Goal: Transaction & Acquisition: Download file/media

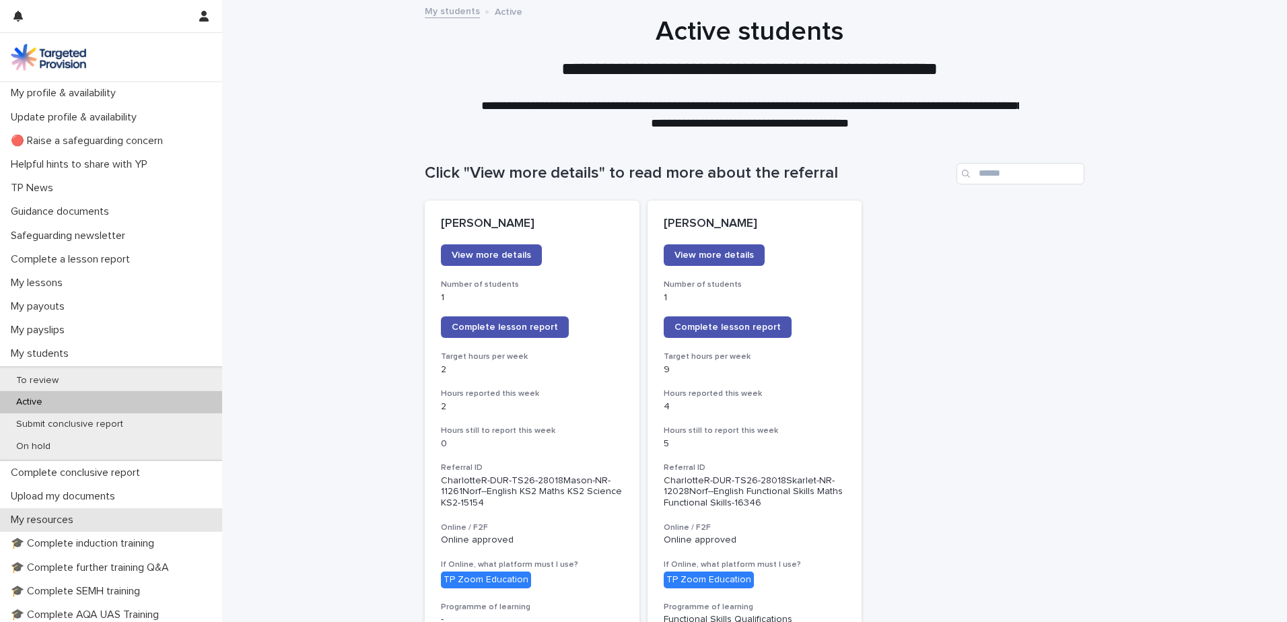
click at [70, 517] on p "My resources" at bounding box center [44, 519] width 79 height 13
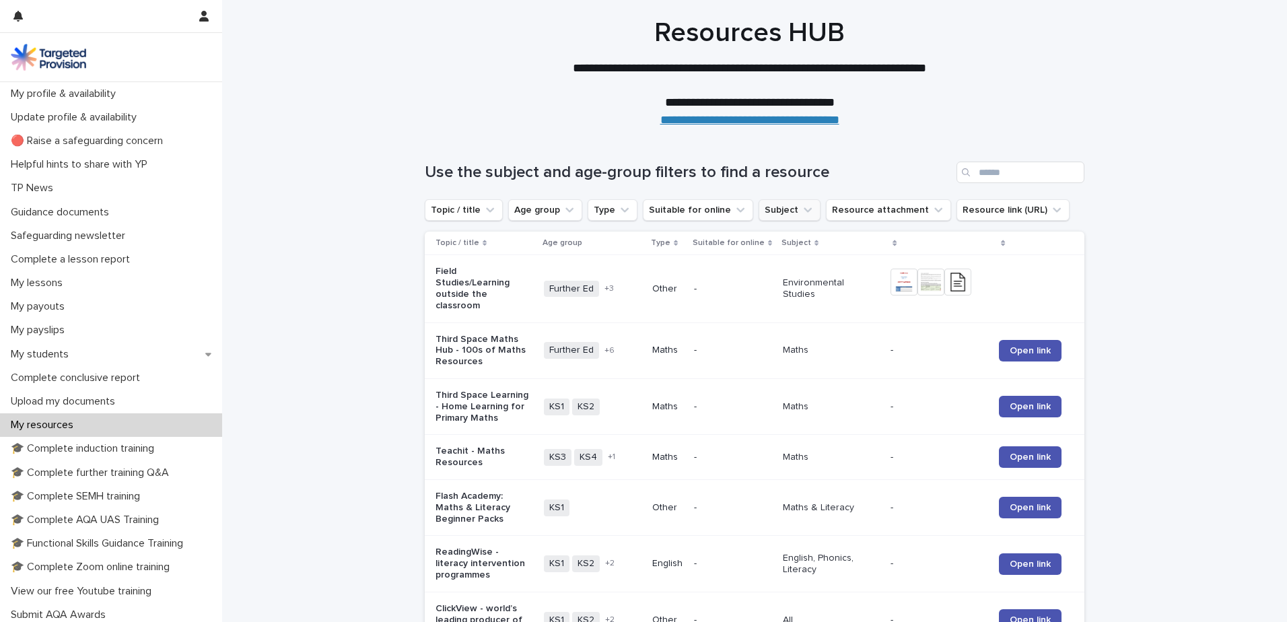
click at [801, 215] on icon "Subject" at bounding box center [807, 209] width 13 height 13
click at [786, 266] on input at bounding box center [838, 270] width 171 height 22
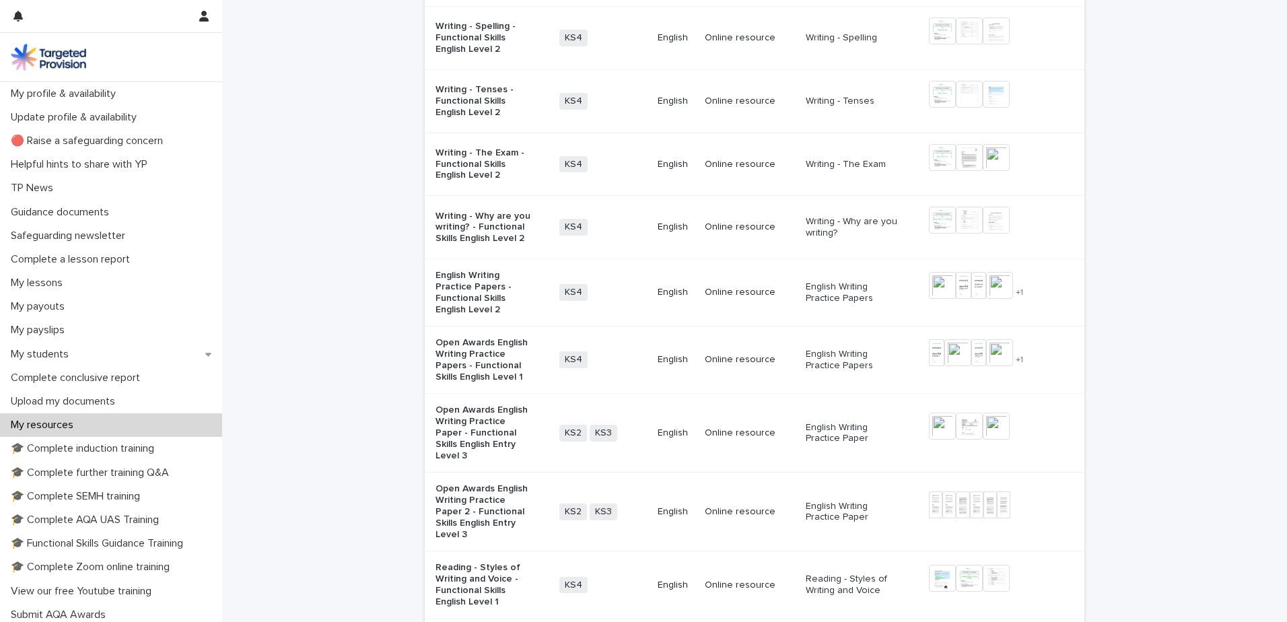
scroll to position [875, 0]
type input "*******"
click at [490, 363] on p "Open Awards English Writing Practice Papers - Functional Skills English Level 1" at bounding box center [483, 356] width 96 height 45
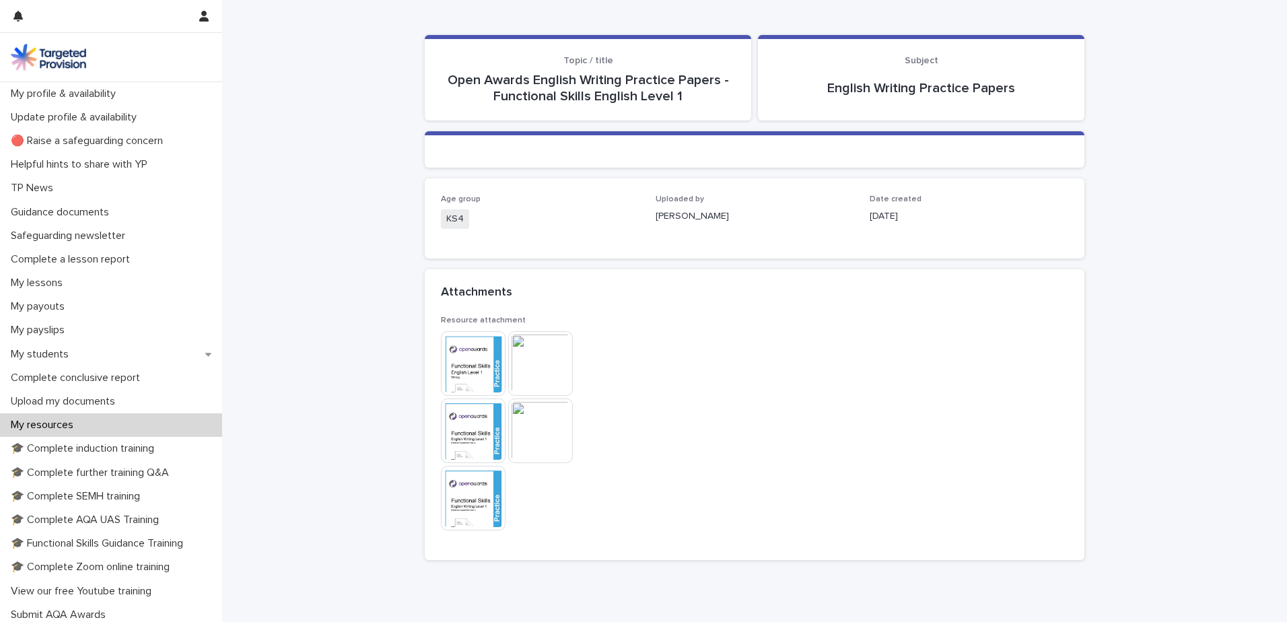
scroll to position [118, 0]
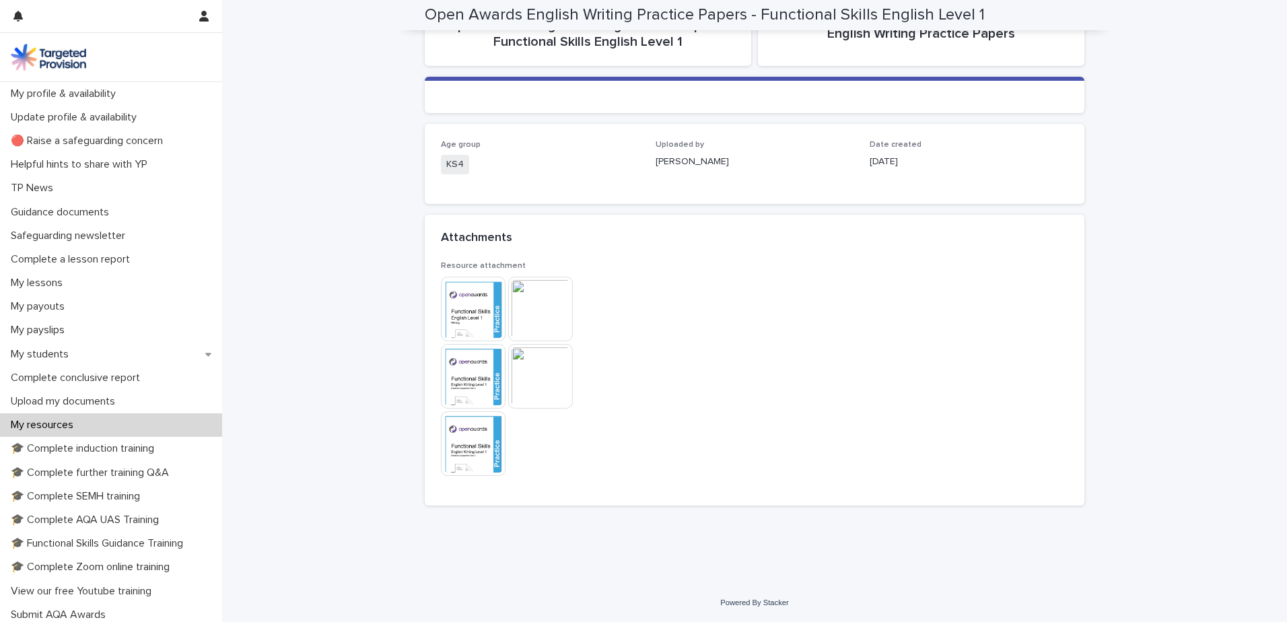
click at [494, 300] on img at bounding box center [473, 309] width 65 height 65
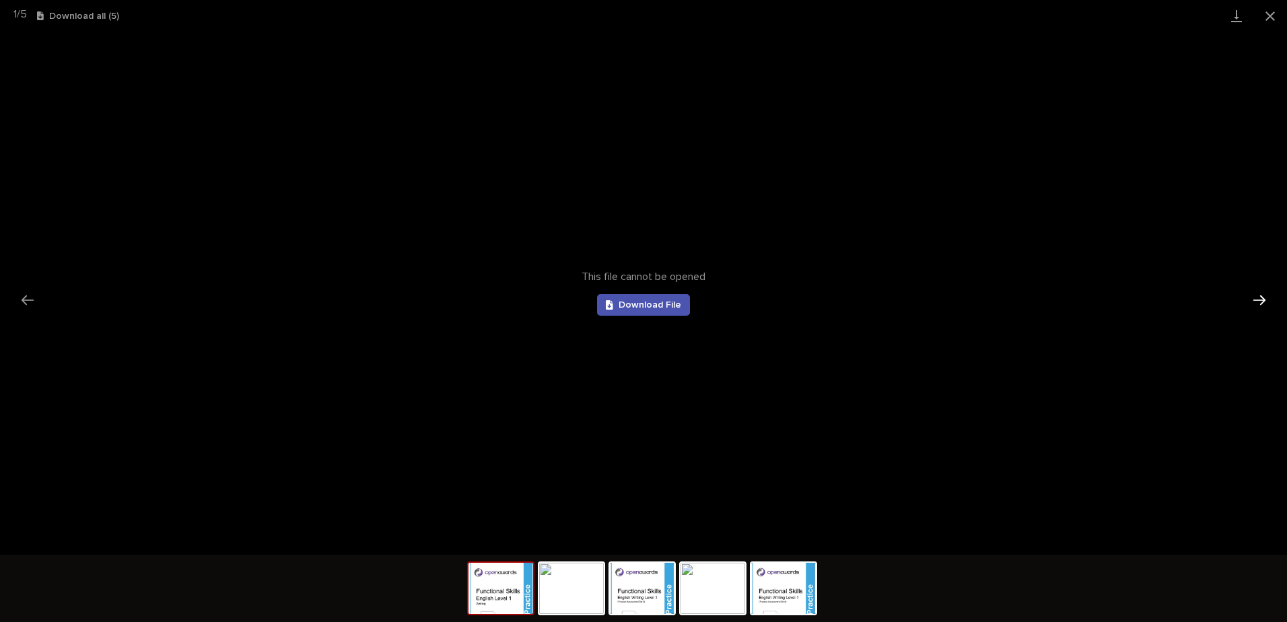
click at [1267, 294] on button "Next slide" at bounding box center [1259, 300] width 28 height 26
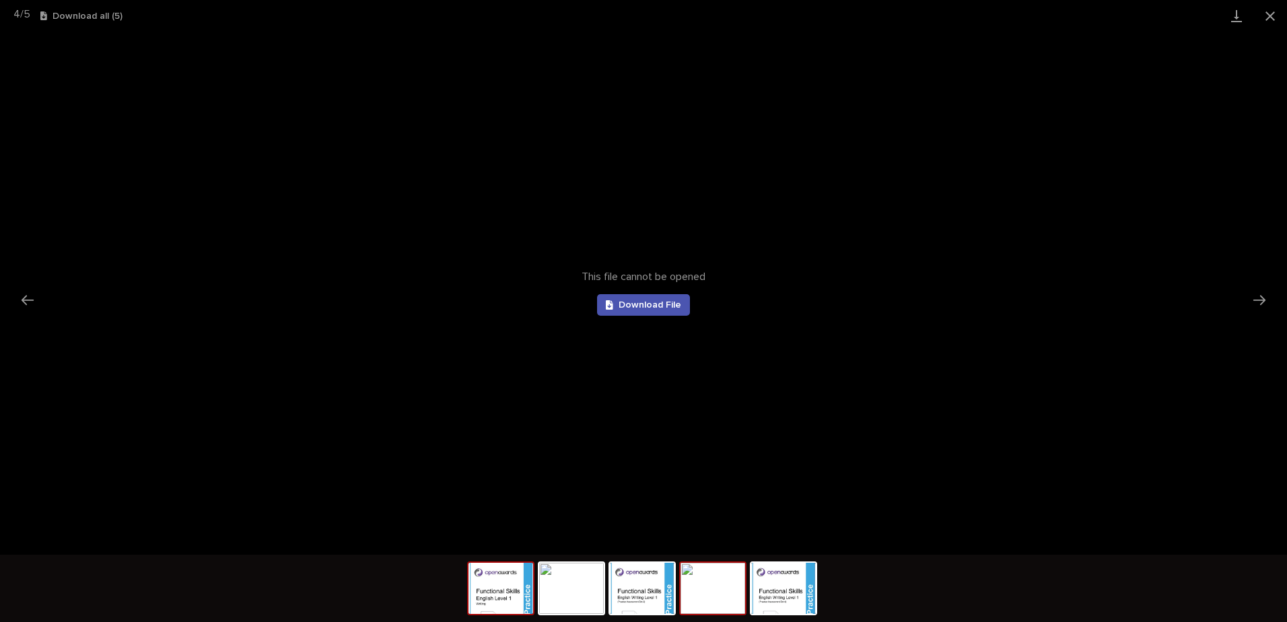
click at [519, 585] on img at bounding box center [500, 588] width 65 height 51
click at [668, 300] on span "Download File" at bounding box center [649, 304] width 63 height 9
click at [561, 585] on img at bounding box center [571, 588] width 65 height 51
click at [519, 586] on img at bounding box center [500, 588] width 65 height 51
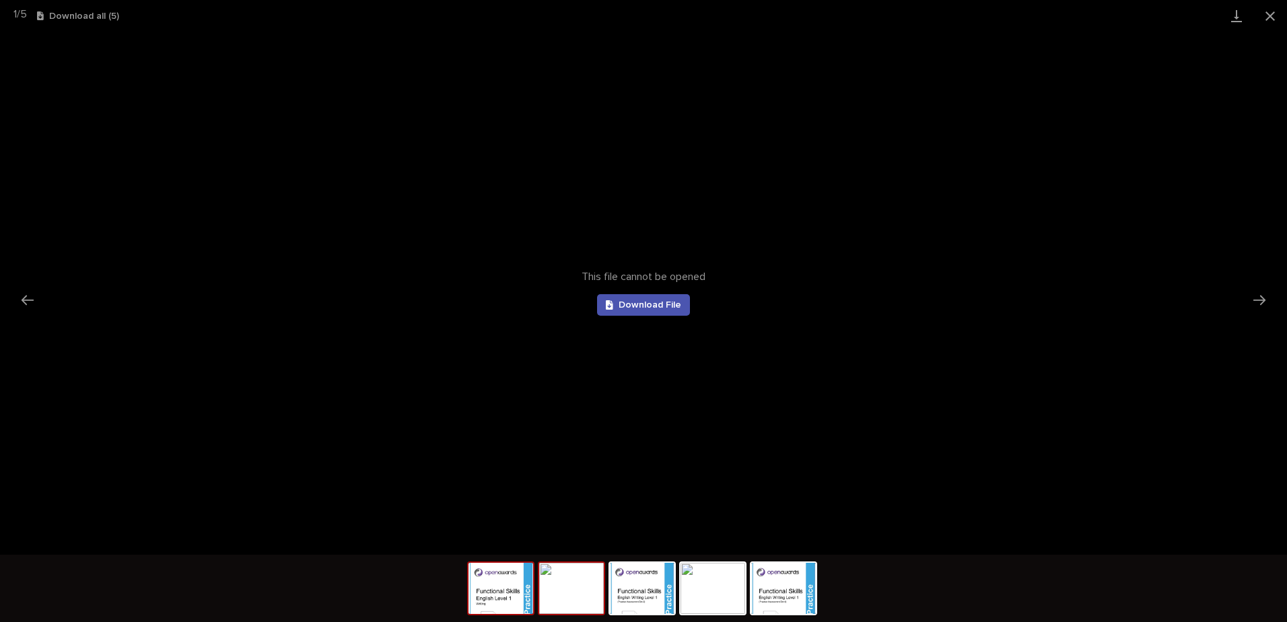
click at [575, 592] on img at bounding box center [571, 588] width 65 height 51
click at [645, 306] on span "Download File" at bounding box center [649, 304] width 63 height 9
click at [646, 594] on img at bounding box center [642, 588] width 65 height 51
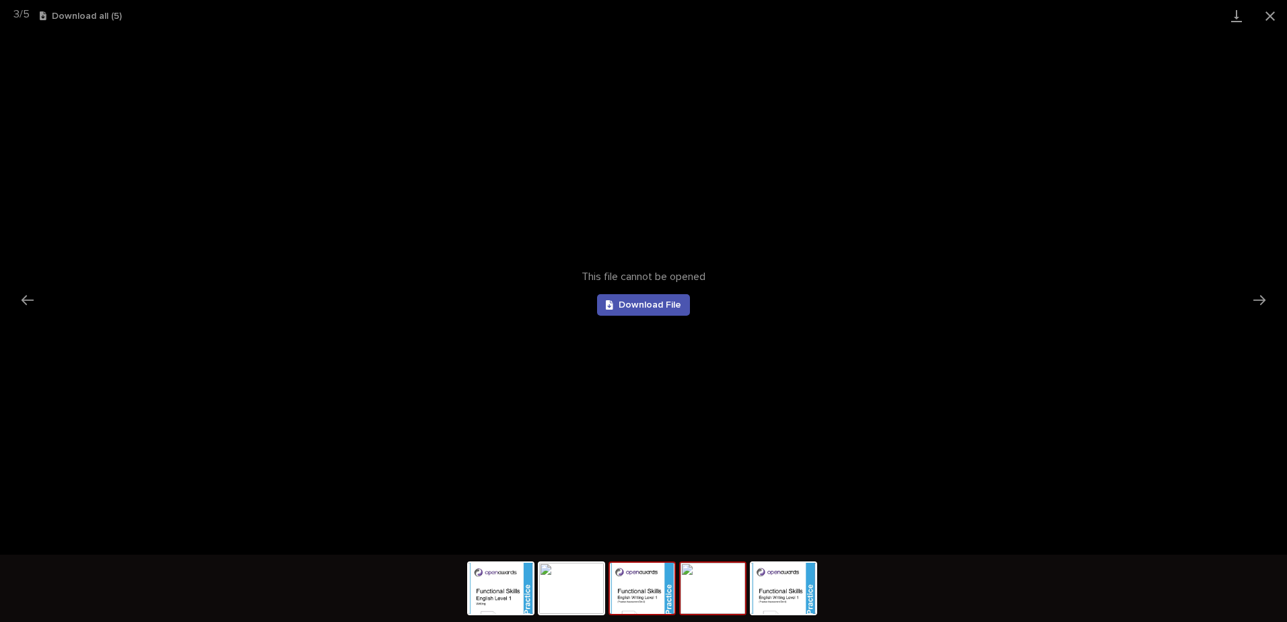
click at [695, 590] on img at bounding box center [712, 588] width 65 height 51
click at [643, 304] on span "Download File" at bounding box center [649, 304] width 63 height 9
click at [696, 596] on img at bounding box center [712, 588] width 65 height 51
click at [618, 308] on link "Download File" at bounding box center [643, 305] width 93 height 22
click at [780, 594] on img at bounding box center [783, 588] width 65 height 51
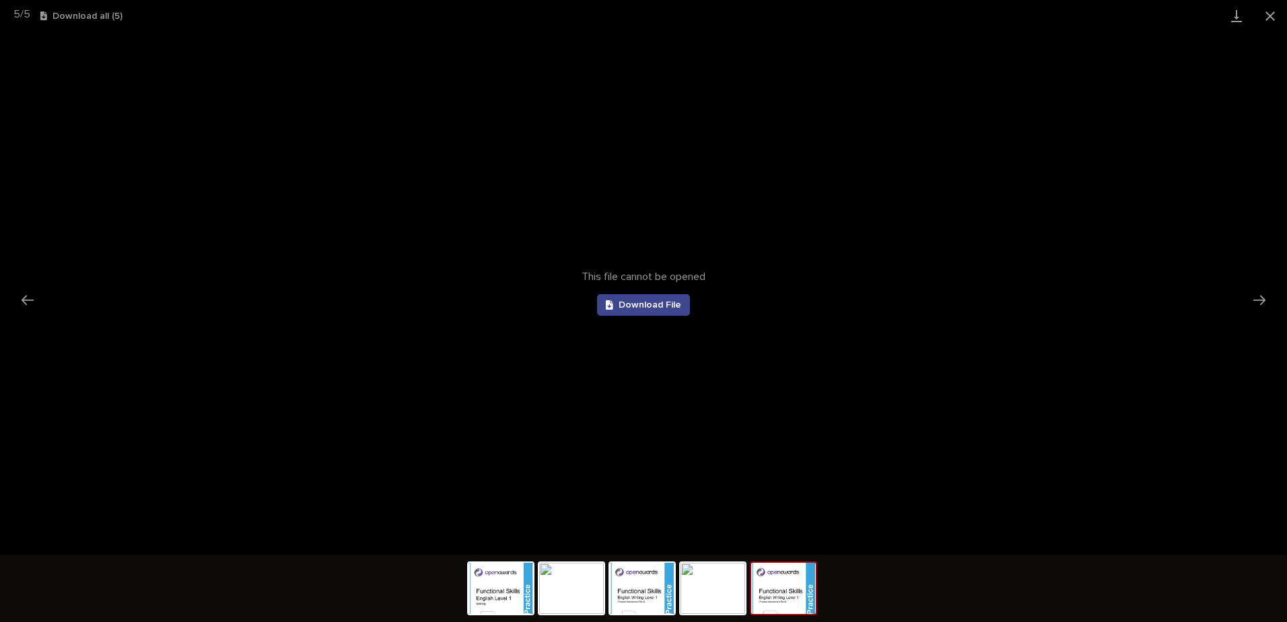
click at [639, 314] on link "Download File" at bounding box center [643, 305] width 93 height 22
click at [1274, 17] on button "Close gallery" at bounding box center [1270, 16] width 34 height 32
